Goal: Check status

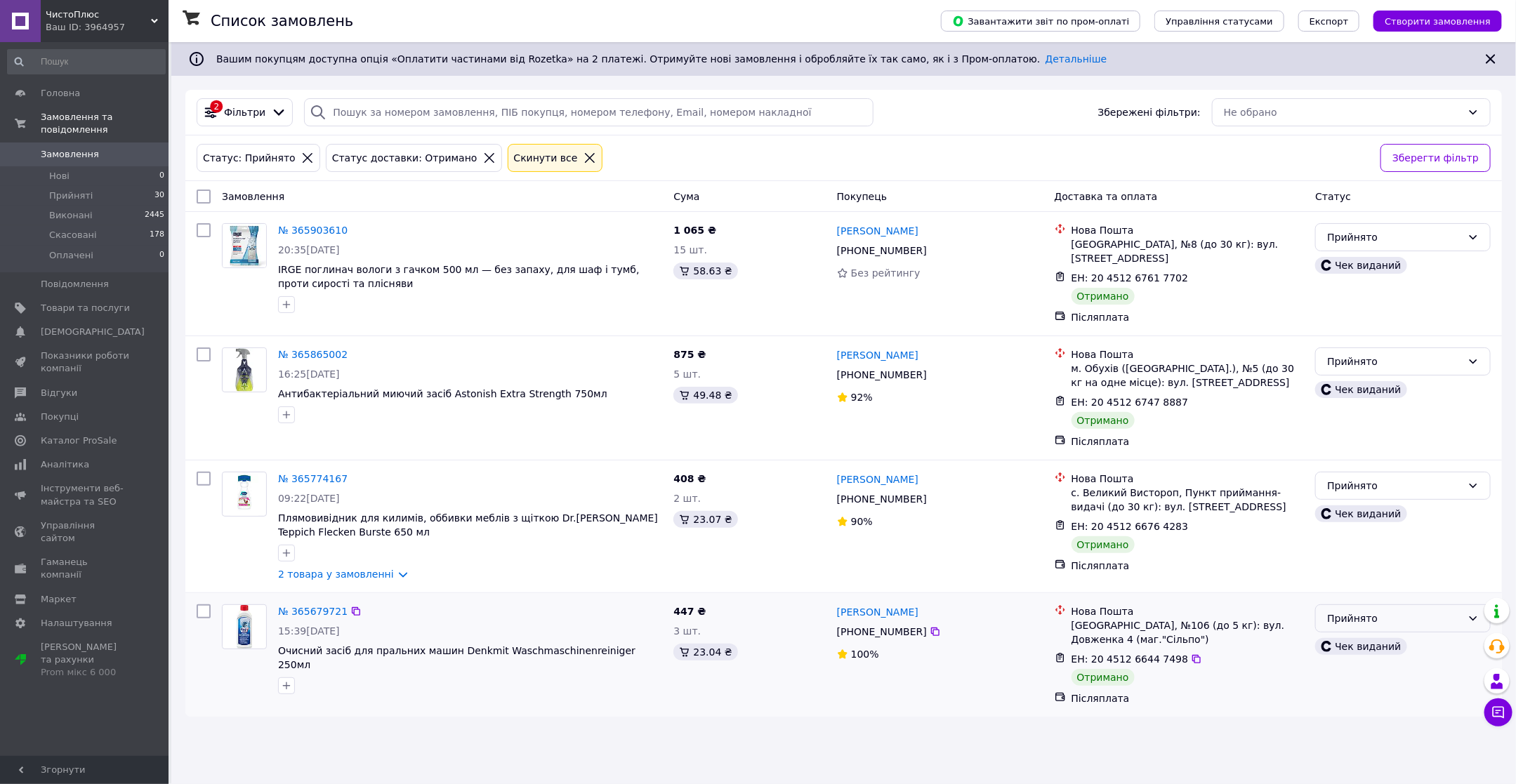
click at [1341, 611] on div "Прийнято" at bounding box center [1394, 619] width 134 height 16
click at [1343, 630] on li "Виконано" at bounding box center [1403, 636] width 174 height 25
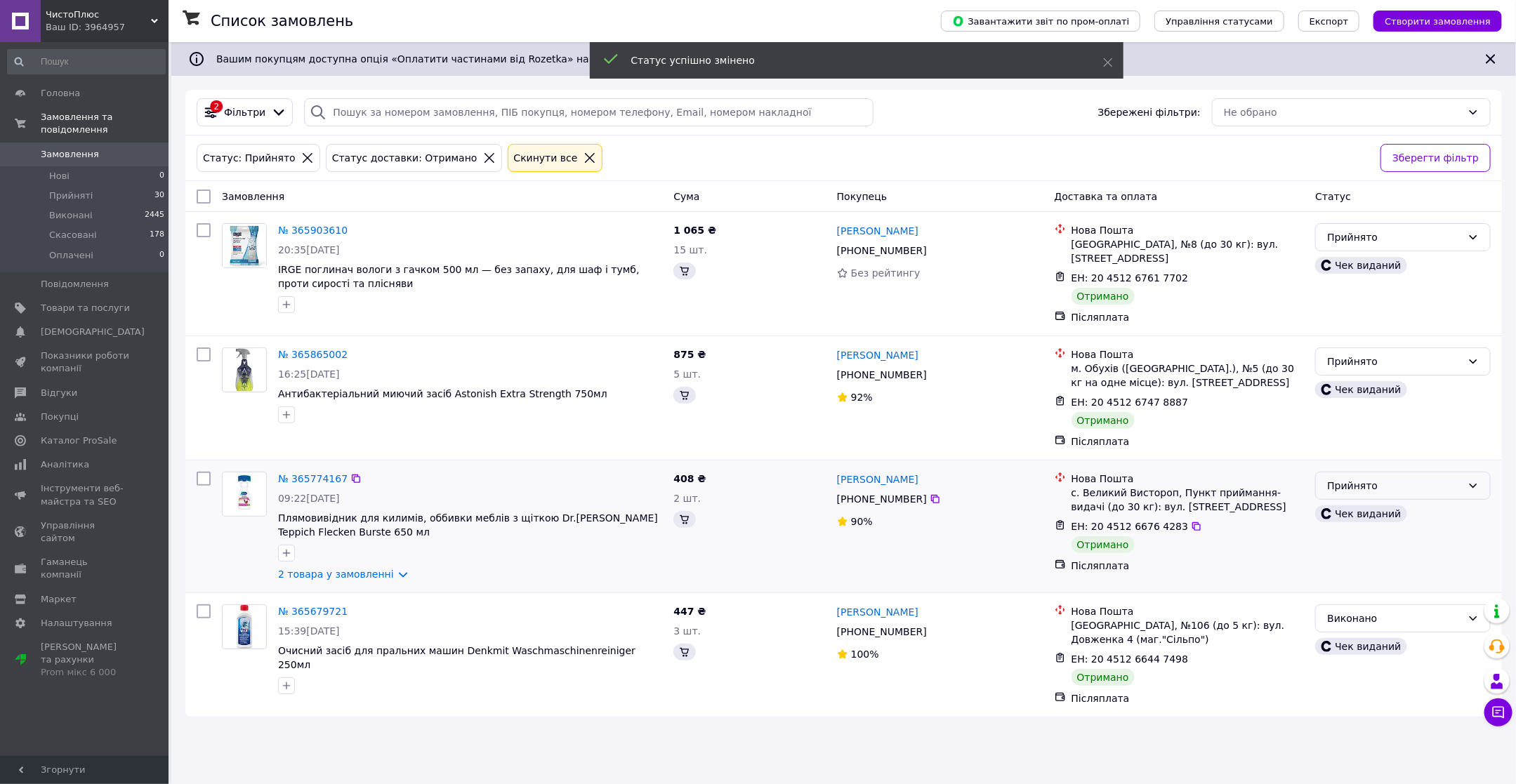
click at [1342, 478] on div "Прийнято" at bounding box center [1394, 486] width 134 height 16
click at [1348, 499] on li "Виконано" at bounding box center [1403, 503] width 174 height 25
click at [1345, 354] on div "Прийнято" at bounding box center [1394, 362] width 134 height 16
click at [1344, 374] on li "Виконано" at bounding box center [1403, 379] width 174 height 25
click at [1381, 233] on div "Прийнято" at bounding box center [1394, 237] width 134 height 16
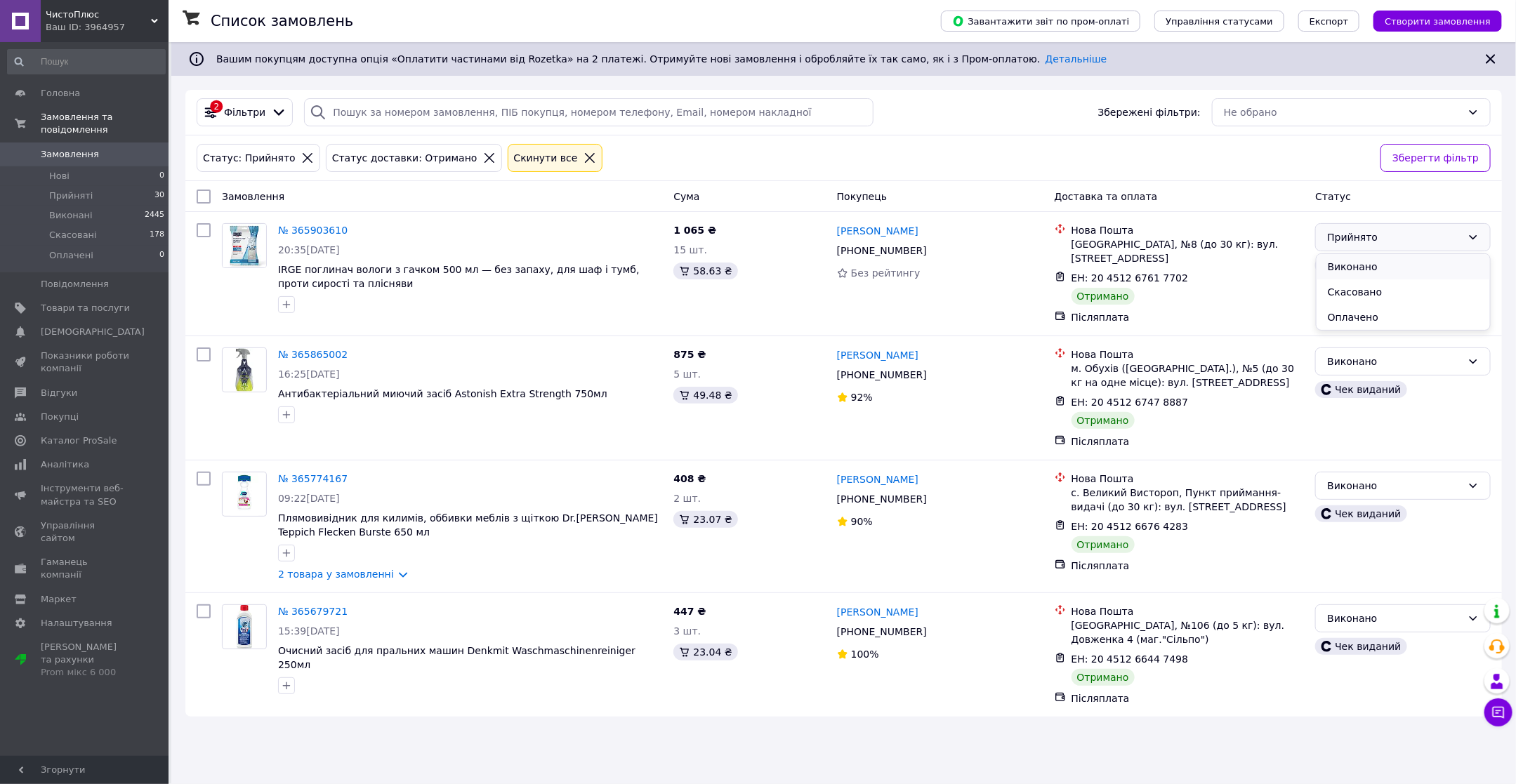
click at [1355, 263] on li "Виконано" at bounding box center [1403, 266] width 174 height 25
click at [96, 90] on span "Головна" at bounding box center [84, 93] width 89 height 13
